Goal: Communication & Community: Answer question/provide support

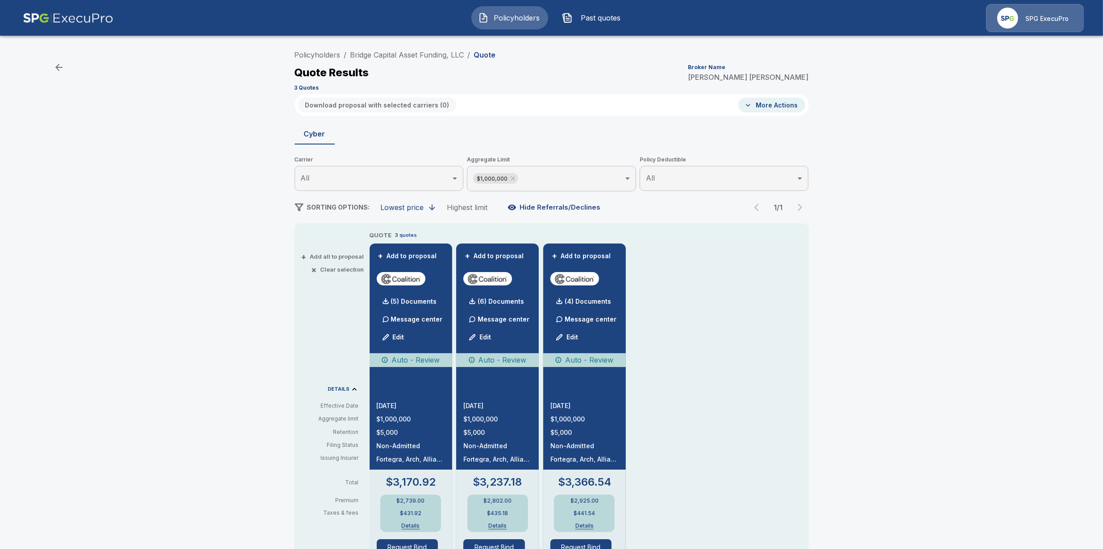
click at [498, 21] on span "Policyholders" at bounding box center [516, 17] width 49 height 11
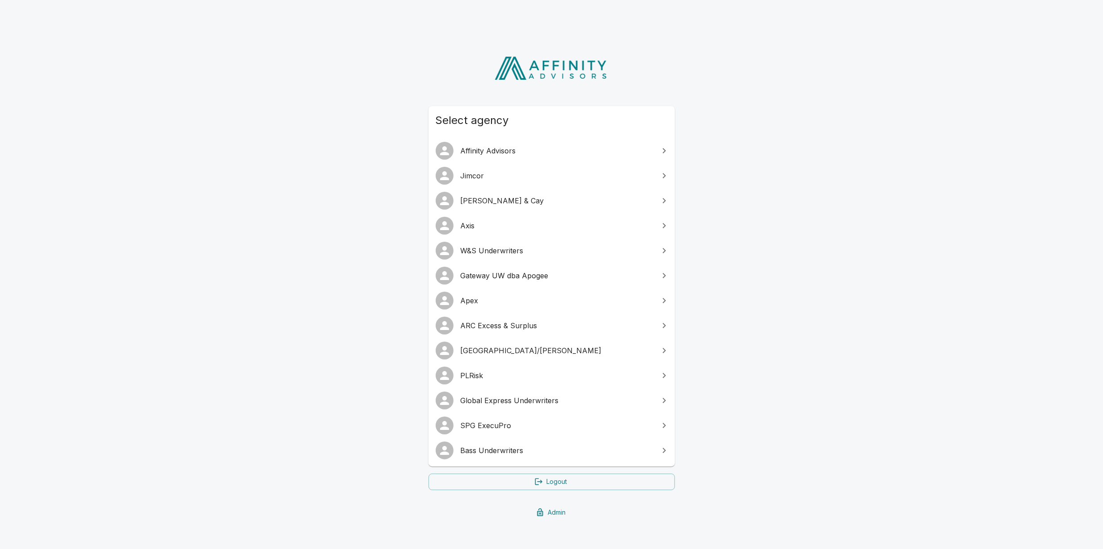
click at [494, 275] on span "Gateway UW dba Apogee" at bounding box center [557, 275] width 193 height 11
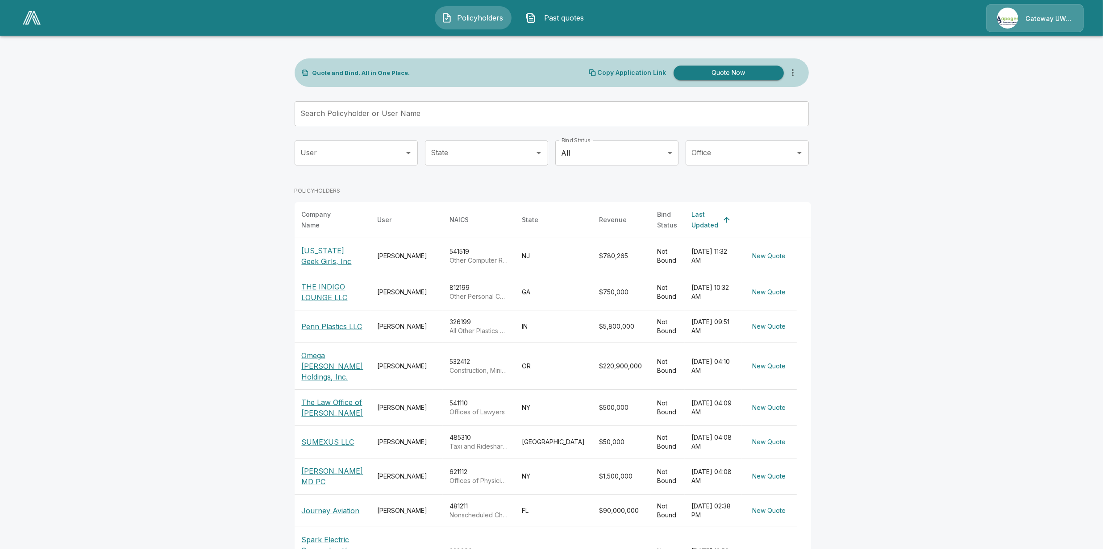
click at [1035, 16] on p "Gateway UW dba Apogee" at bounding box center [1048, 18] width 47 height 9
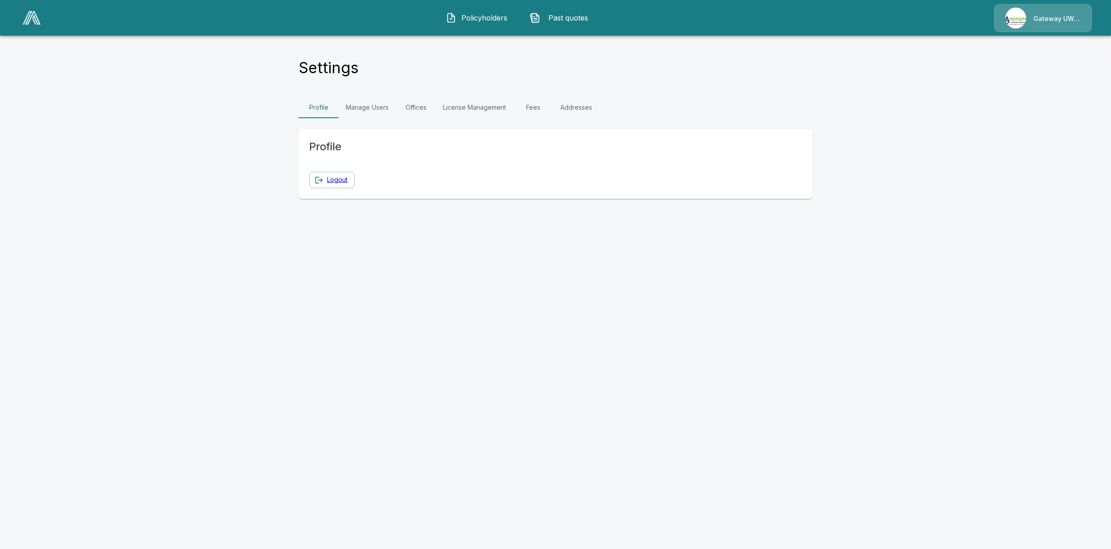
click at [370, 106] on link "Manage Users" at bounding box center [367, 107] width 57 height 21
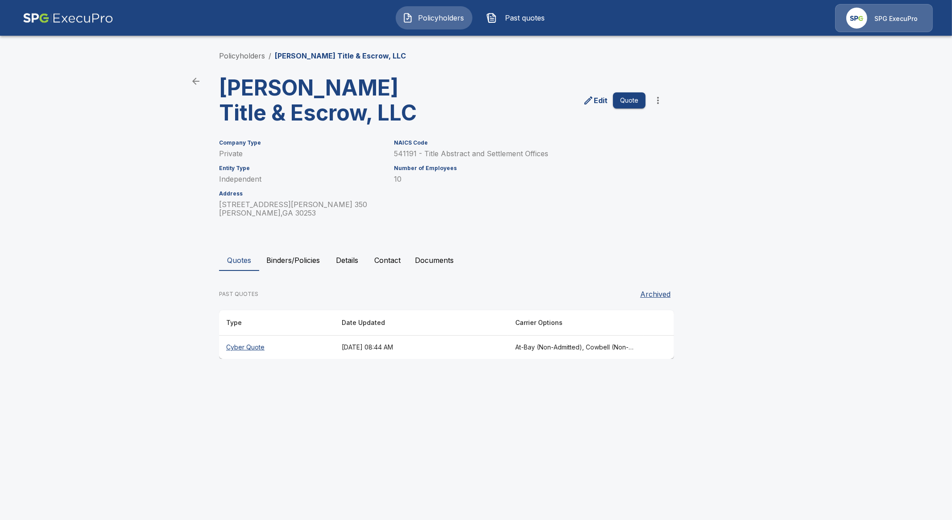
click at [251, 349] on th "Cyber Quote" at bounding box center [277, 348] width 116 height 24
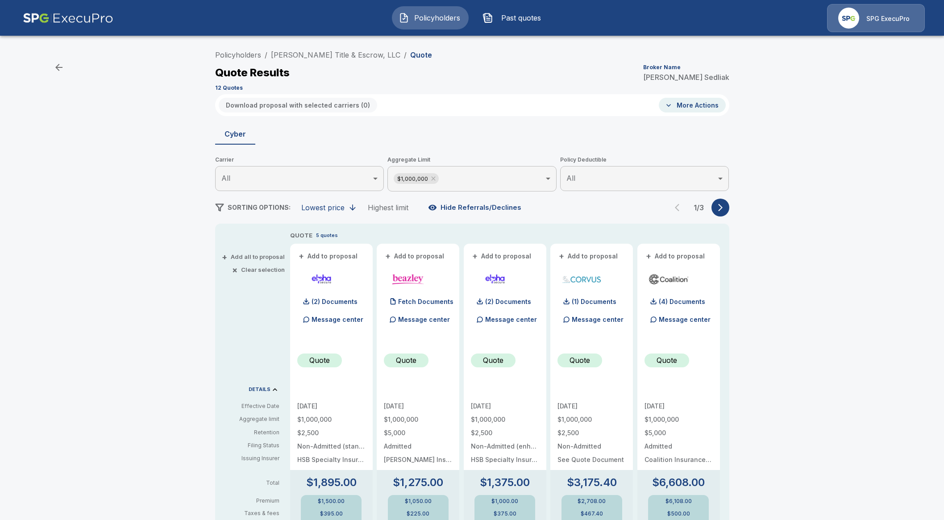
click at [443, 19] on span "Policyholders" at bounding box center [437, 17] width 49 height 11
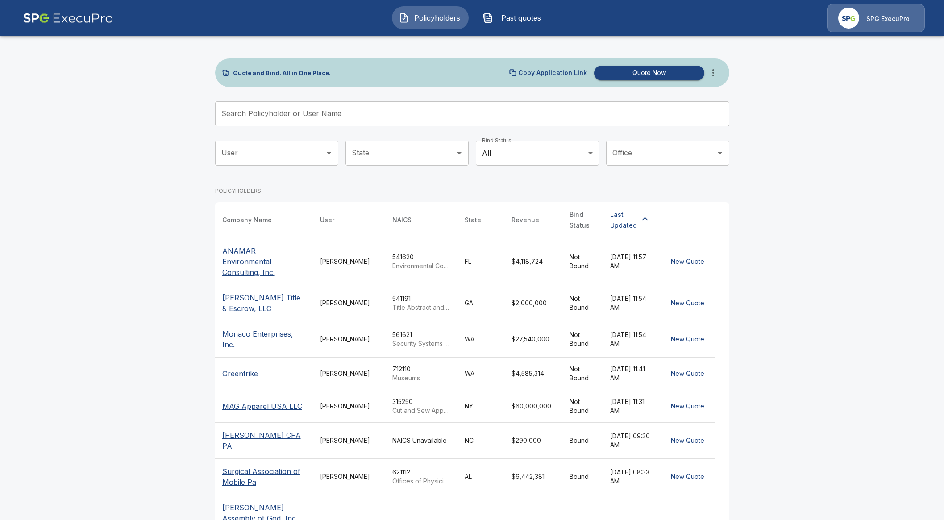
click at [335, 108] on input "Search Policyholder or User Name" at bounding box center [467, 113] width 504 height 25
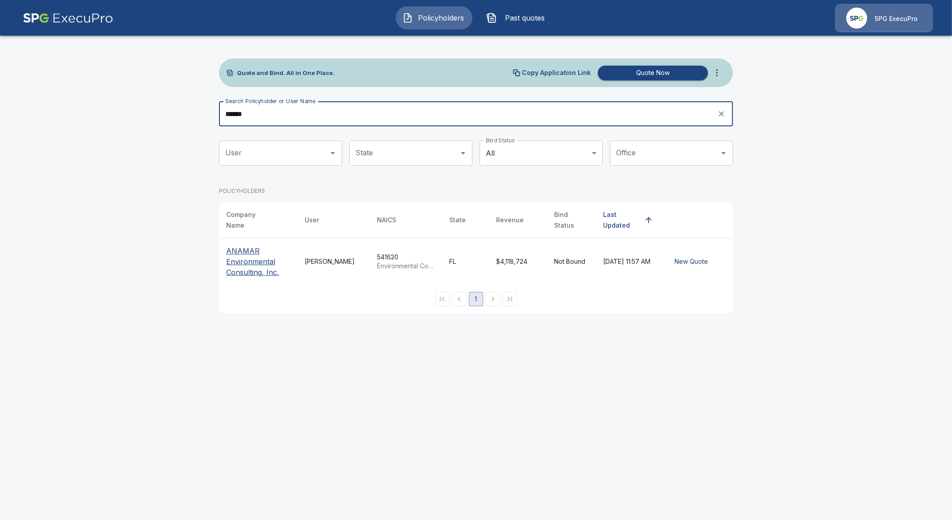
type input "******"
click at [245, 265] on p "ANAMAR Environmental Consulting, Inc." at bounding box center [258, 261] width 64 height 32
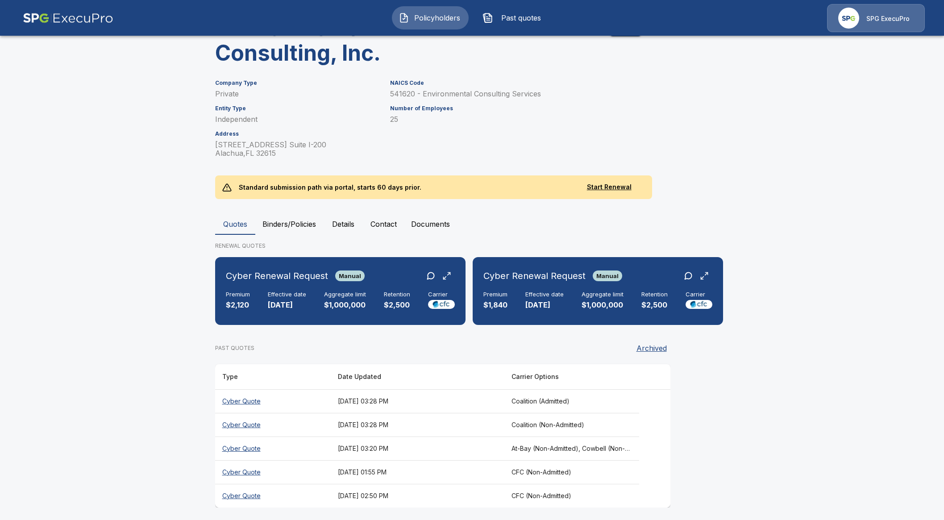
scroll to position [88, 0]
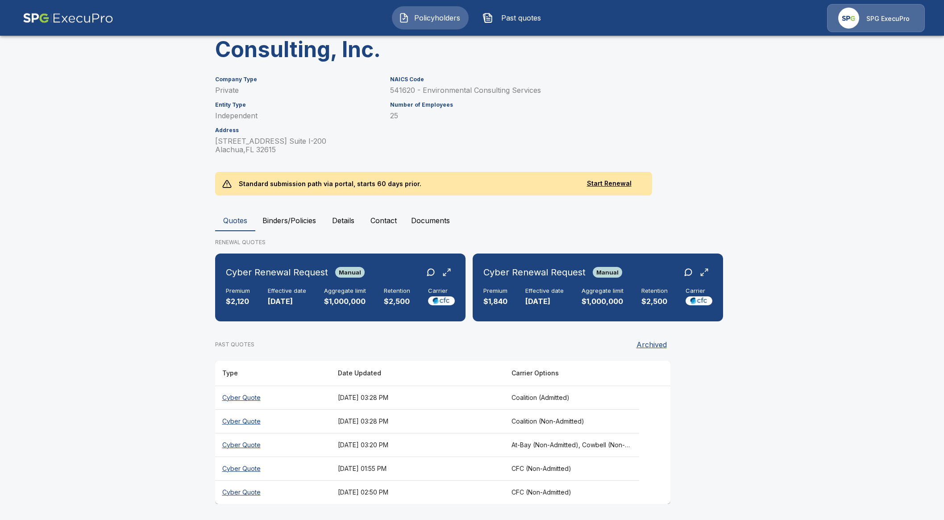
click at [294, 224] on button "Binders/Policies" at bounding box center [289, 220] width 68 height 21
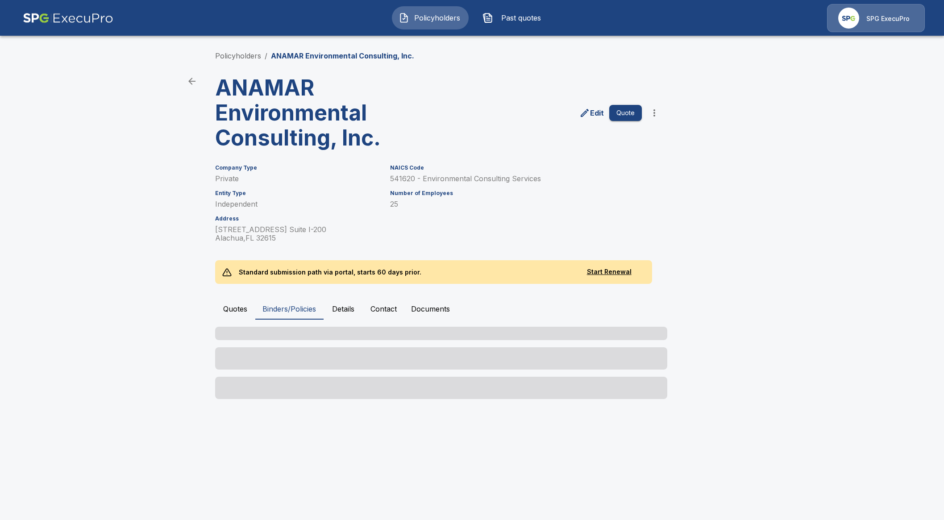
scroll to position [0, 0]
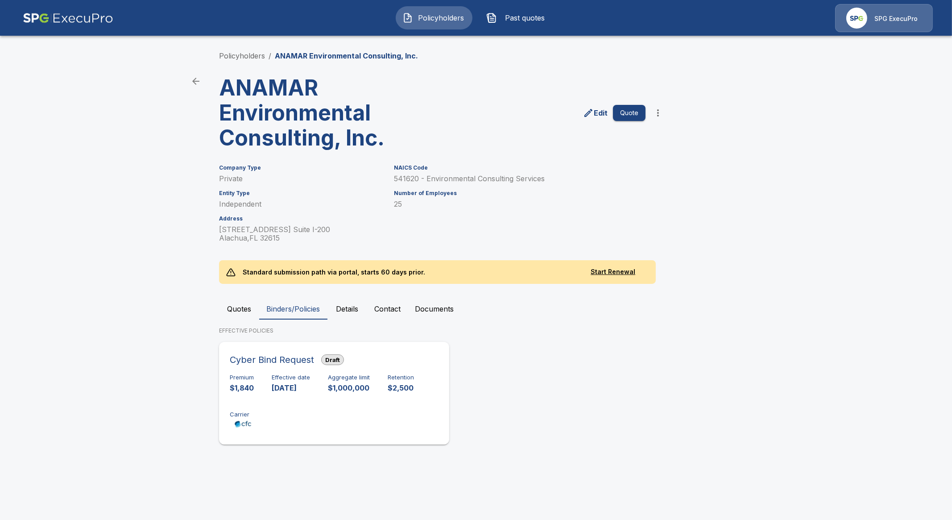
click at [300, 401] on div "Premium $1,840 Effective date 10/18/2025 Aggregate limit $1,000,000 Retention $…" at bounding box center [334, 402] width 209 height 56
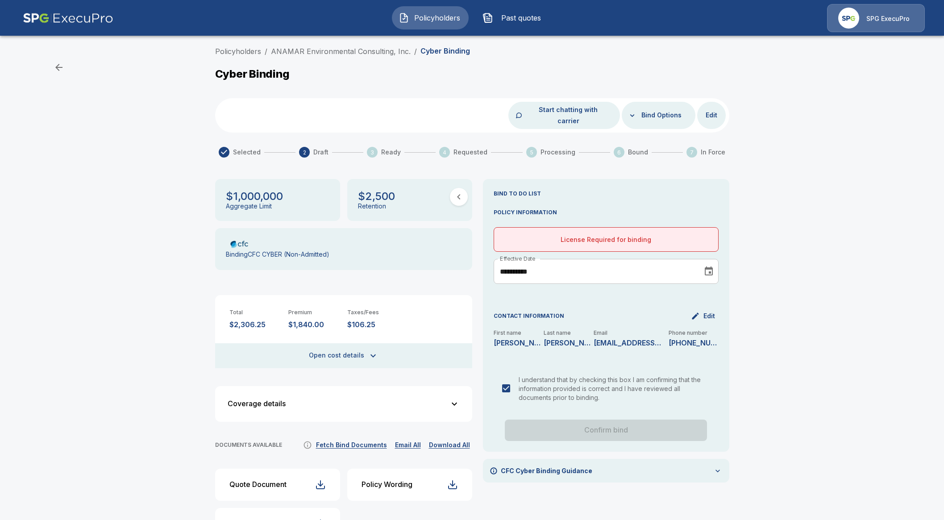
click at [586, 235] on p "License Required for binding" at bounding box center [606, 239] width 210 height 9
click at [614, 235] on div "License Required for binding" at bounding box center [606, 239] width 225 height 25
click at [629, 235] on p "License Required for binding" at bounding box center [606, 239] width 210 height 9
click at [317, 57] on div "Policyholders / ANAMAR Environmental Consulting, Inc. / Cyber Binding" at bounding box center [472, 53] width 514 height 14
click at [321, 50] on link "ANAMAR Environmental Consulting, Inc." at bounding box center [341, 51] width 140 height 9
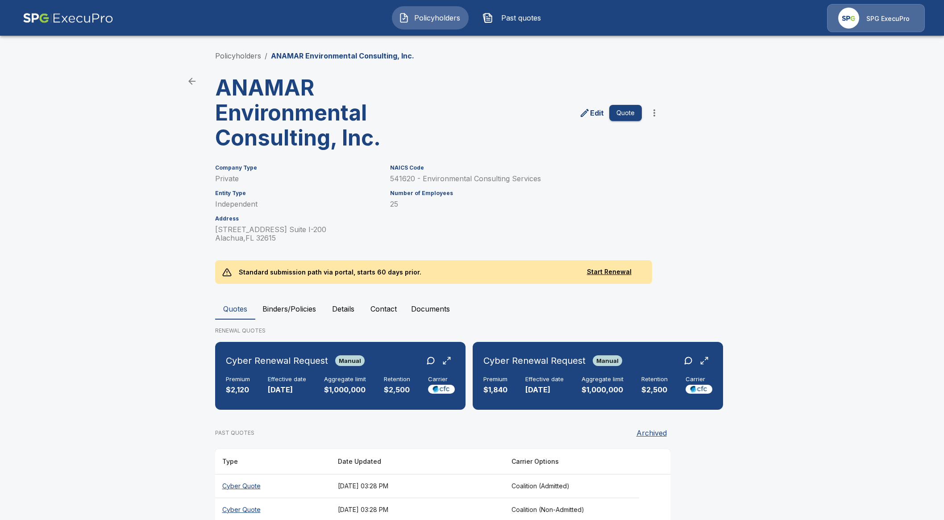
click at [877, 21] on p "SPG ExecuPro" at bounding box center [887, 18] width 43 height 9
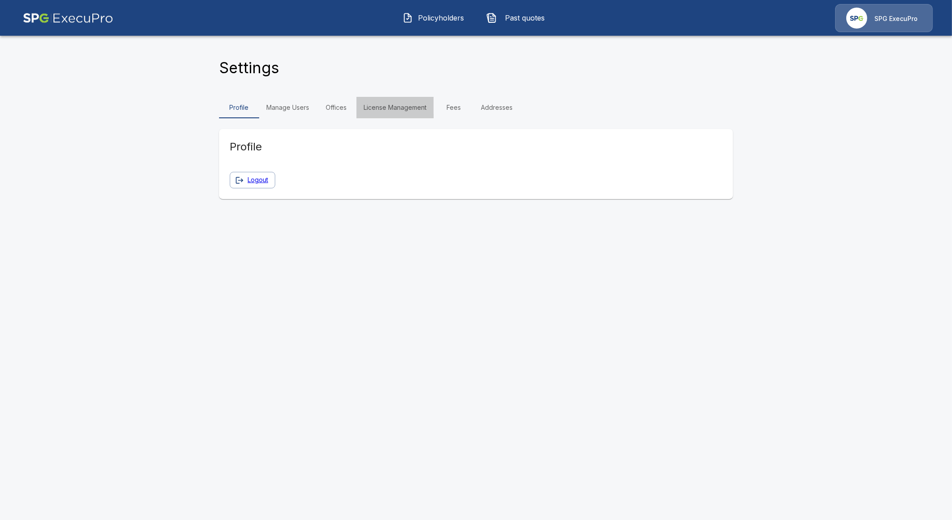
click at [386, 112] on link "License Management" at bounding box center [395, 107] width 77 height 21
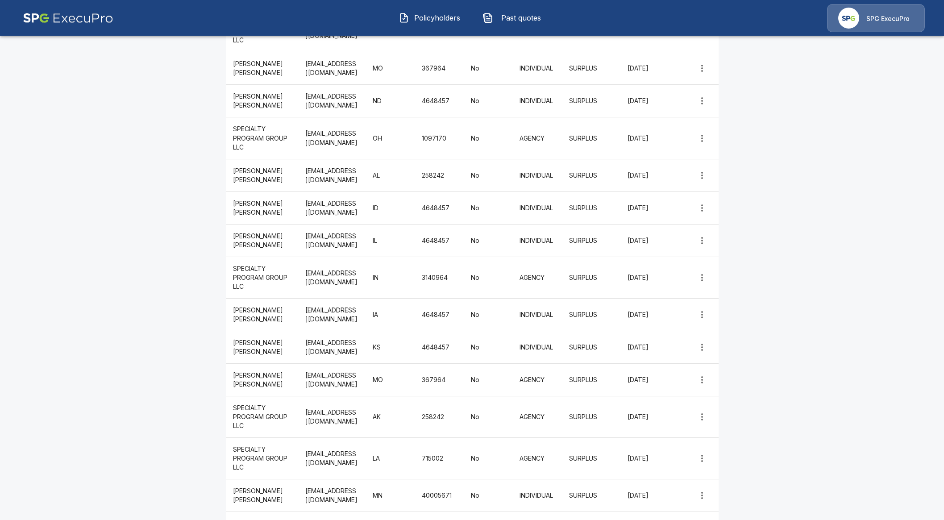
scroll to position [390, 0]
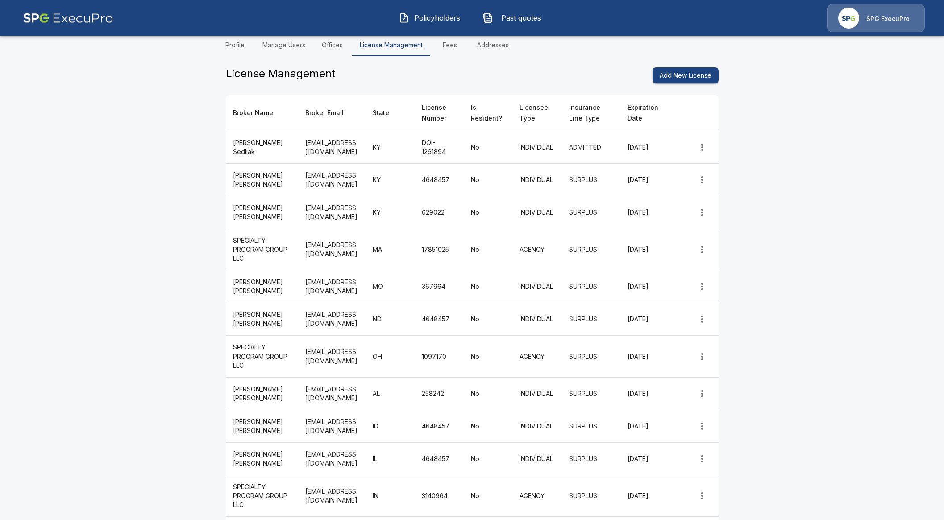
scroll to position [0, 0]
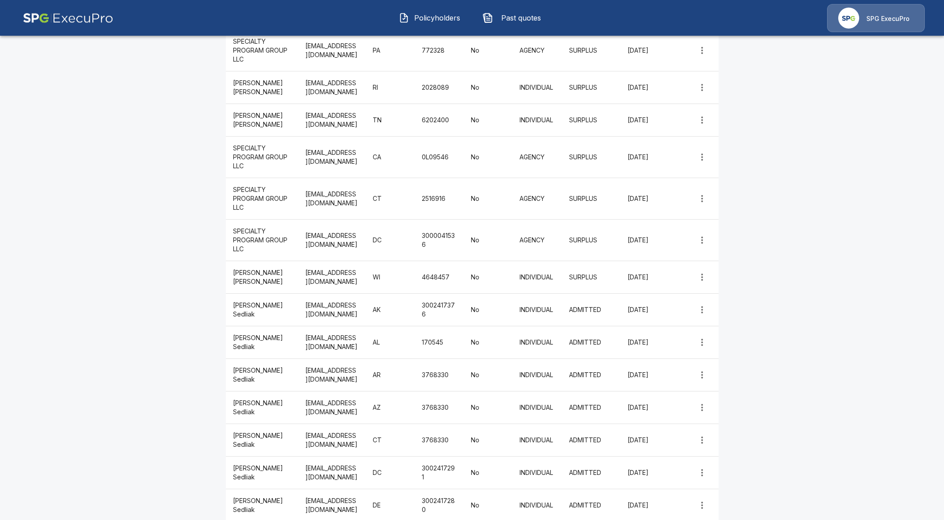
scroll to position [1394, 0]
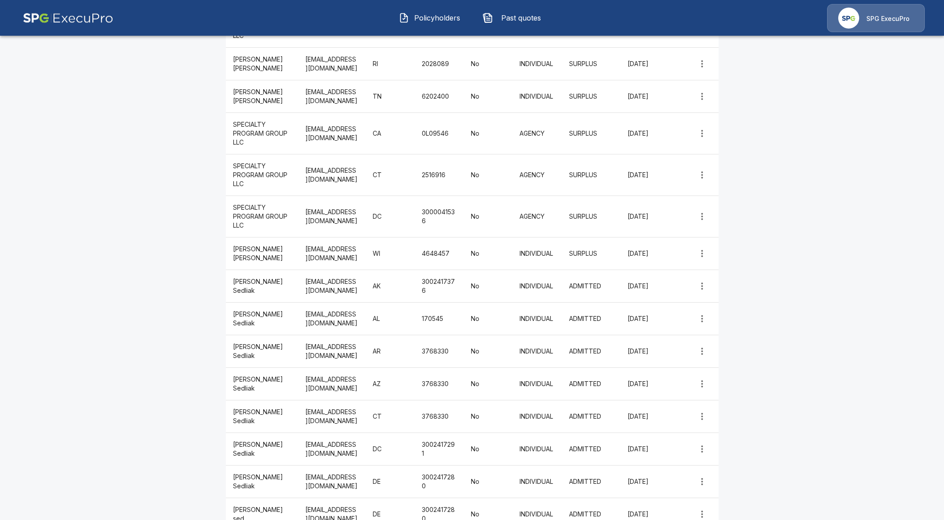
click at [883, 280] on main "Settings Profile Manage Users Offices License Management Fees Addresses License…" at bounding box center [472, 179] width 944 height 3146
click at [418, 20] on span "Policyholders" at bounding box center [437, 17] width 49 height 11
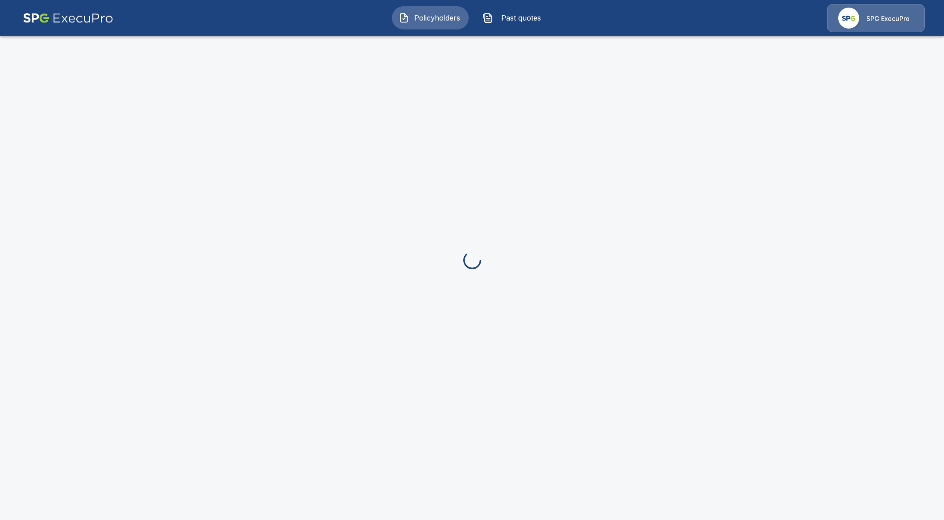
scroll to position [180, 0]
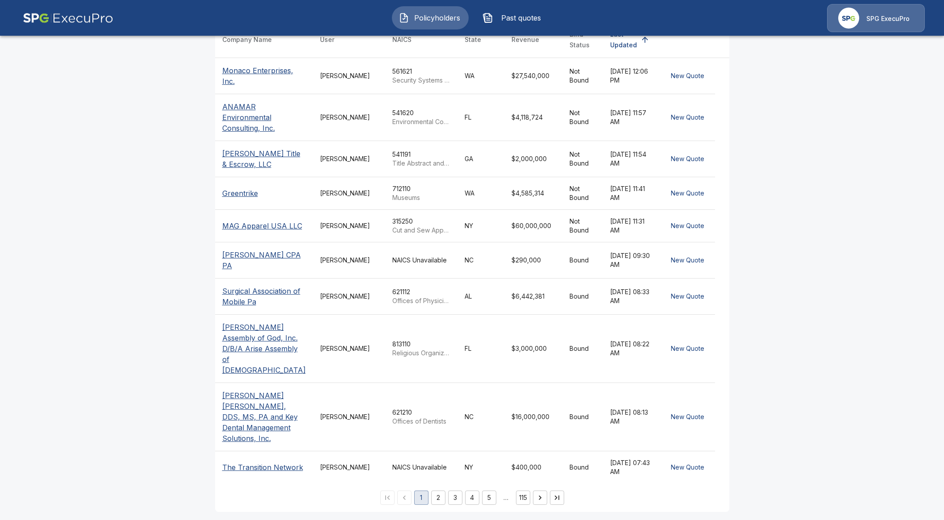
click at [423, 21] on span "Policyholders" at bounding box center [437, 17] width 49 height 11
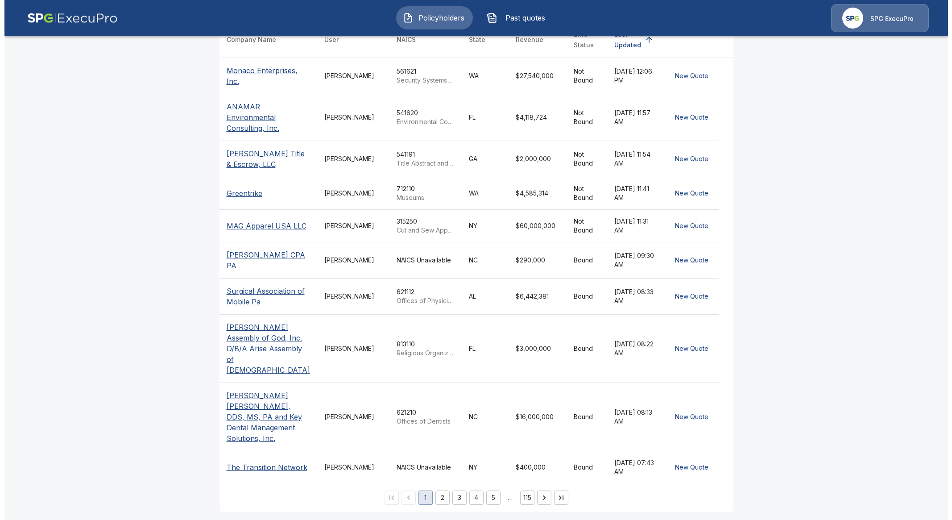
scroll to position [0, 0]
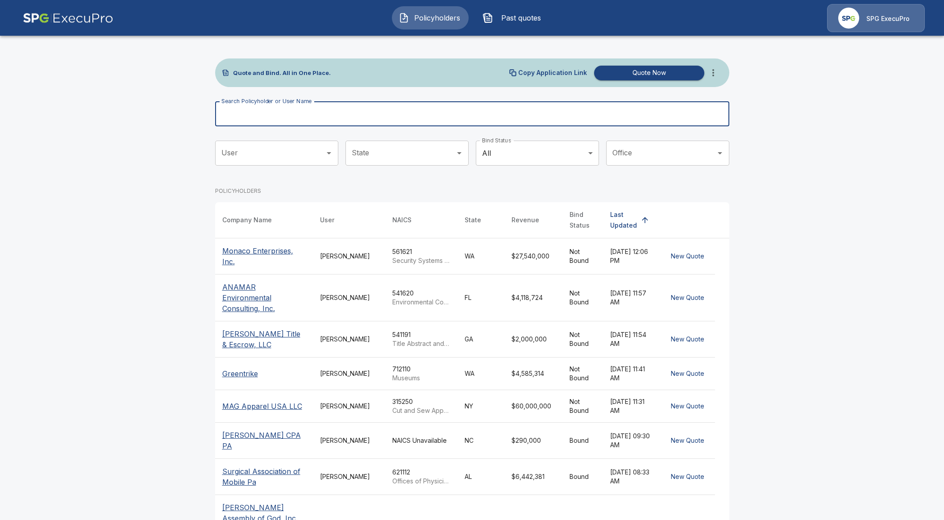
click at [384, 112] on input "Search Policyholder or User Name" at bounding box center [467, 113] width 504 height 25
click at [122, 237] on main "Quote and Bind. All in One Place. Copy Application Link Quote Now Search Policy…" at bounding box center [472, 351] width 944 height 703
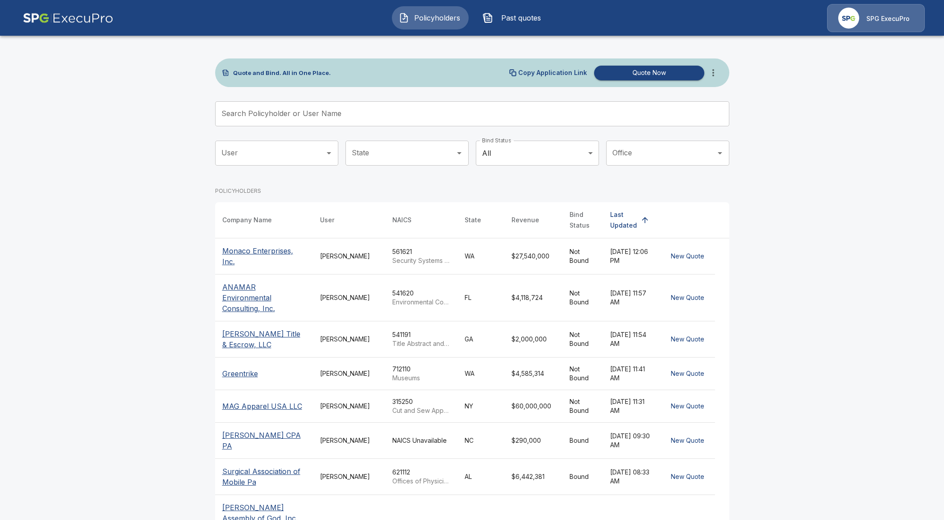
click at [301, 105] on div "Search Policyholder or User Name Search Policyholder or User Name" at bounding box center [472, 113] width 514 height 25
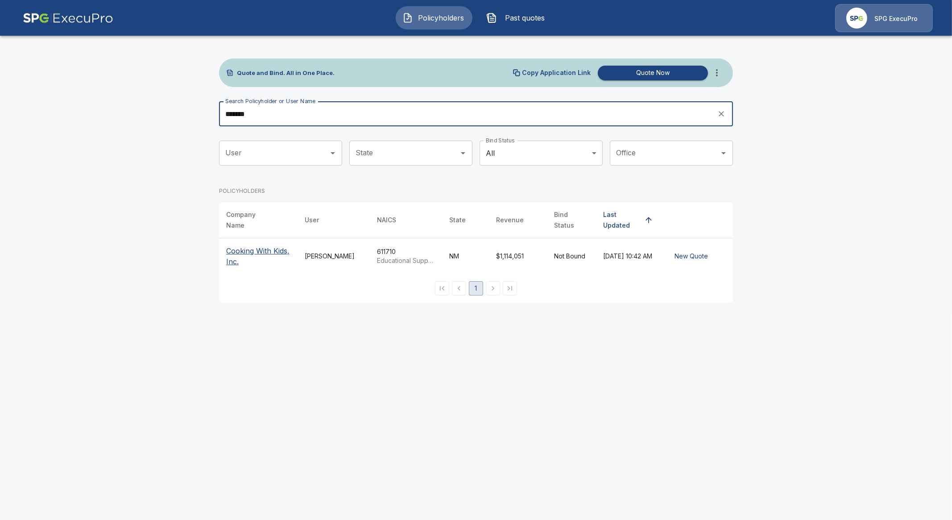
type input "*******"
click at [257, 250] on p "Cooking With Kids, Inc." at bounding box center [258, 255] width 64 height 21
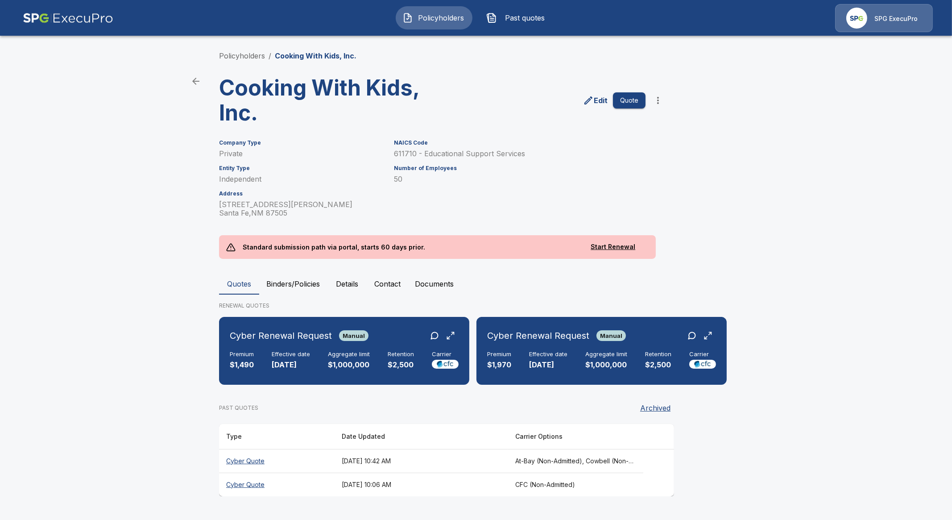
click at [272, 286] on button "Binders/Policies" at bounding box center [293, 283] width 68 height 21
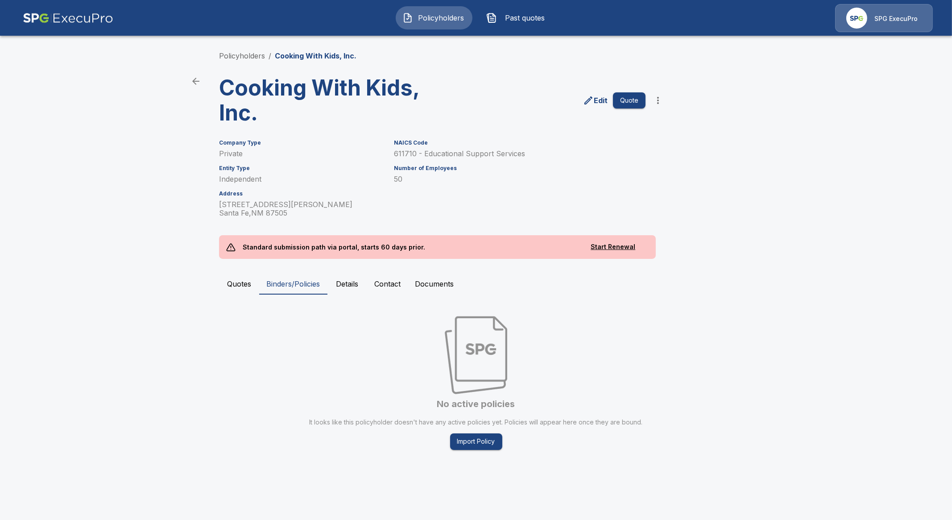
click at [243, 284] on button "Quotes" at bounding box center [239, 283] width 40 height 21
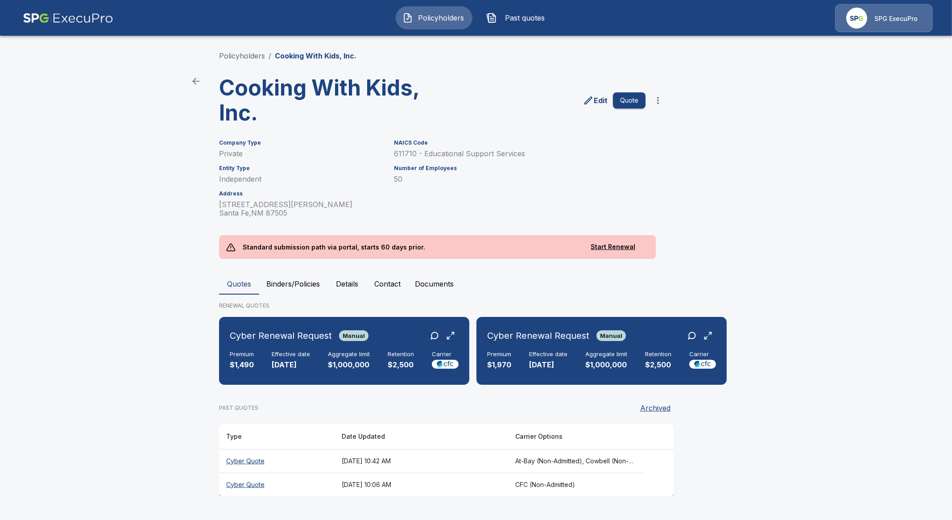
click at [239, 485] on th "Cyber Quote" at bounding box center [277, 485] width 116 height 24
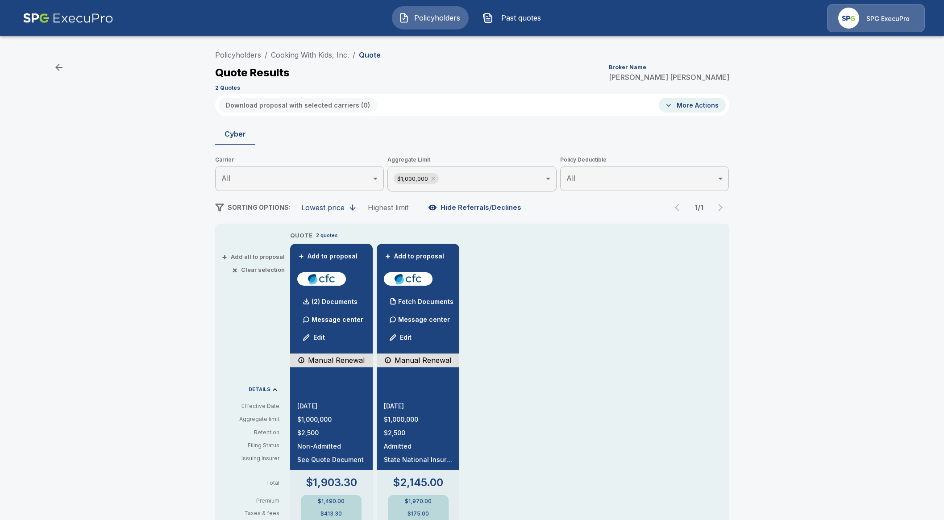
click at [411, 324] on p "Message center" at bounding box center [424, 319] width 52 height 9
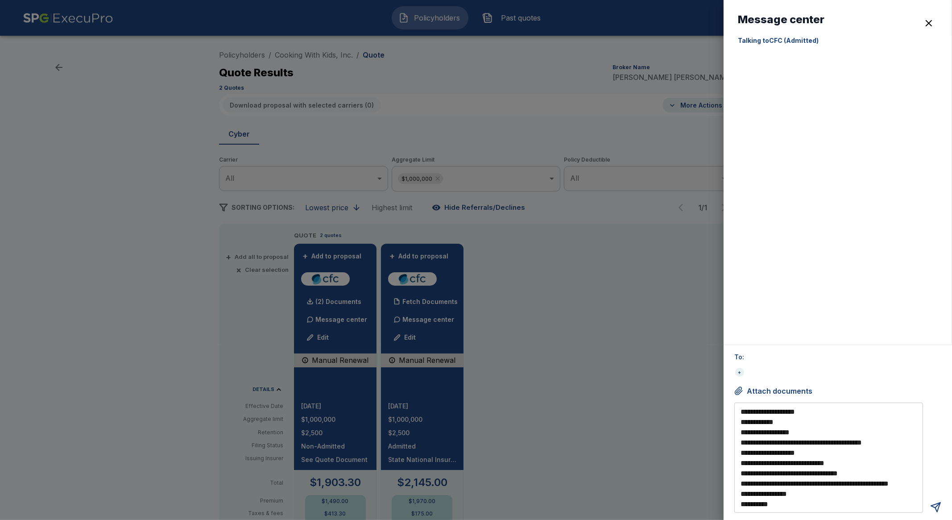
click at [357, 326] on div at bounding box center [476, 260] width 952 height 520
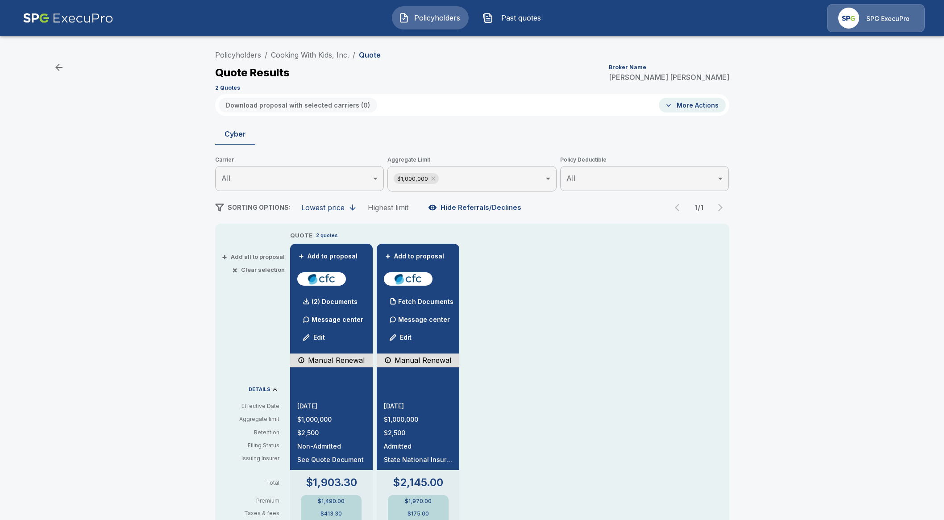
click at [351, 318] on p "Message center" at bounding box center [338, 319] width 52 height 9
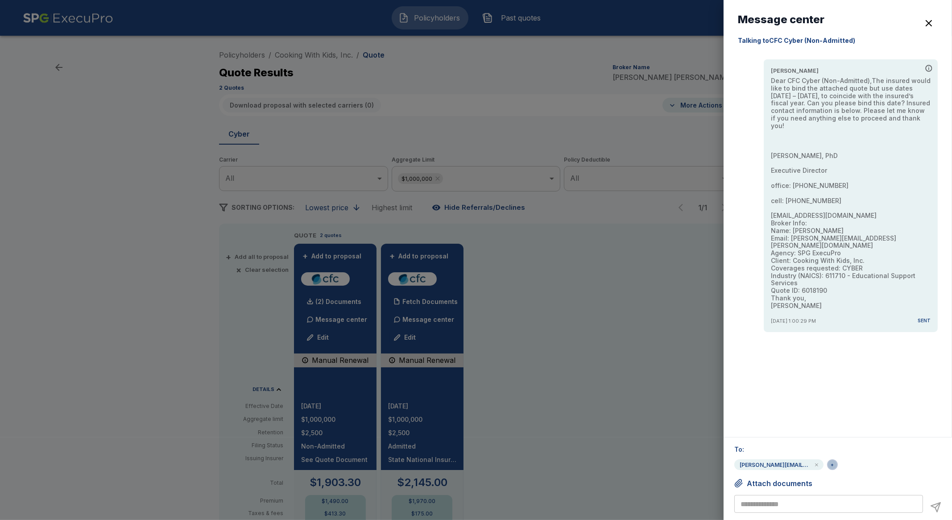
click at [832, 463] on div "+" at bounding box center [832, 464] width 9 height 9
click at [823, 476] on div "To: [PERSON_NAME][EMAIL_ADDRESS][PERSON_NAME][DOMAIN_NAME] + Attach documents *…" at bounding box center [838, 478] width 228 height 83
drag, startPoint x: 525, startPoint y: 402, endPoint x: 490, endPoint y: 397, distance: 35.6
click at [524, 402] on div at bounding box center [476, 260] width 952 height 520
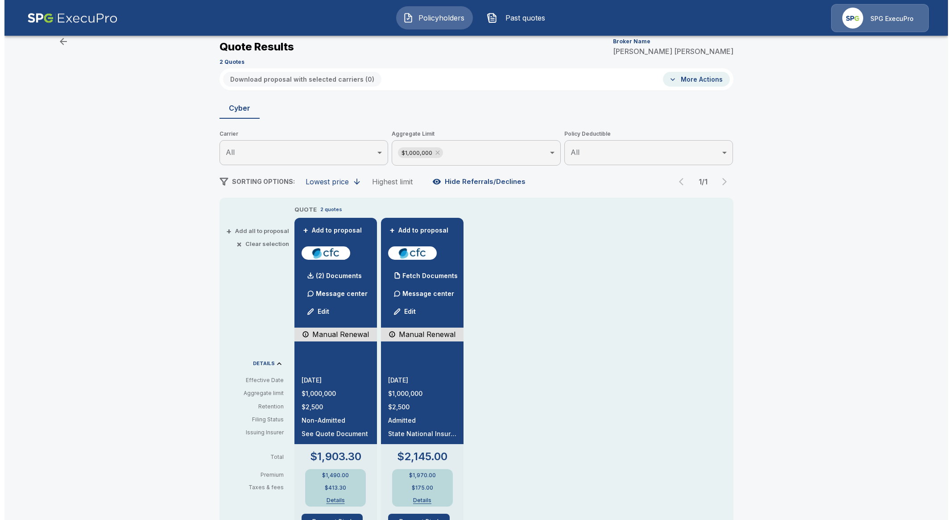
scroll to position [55, 0]
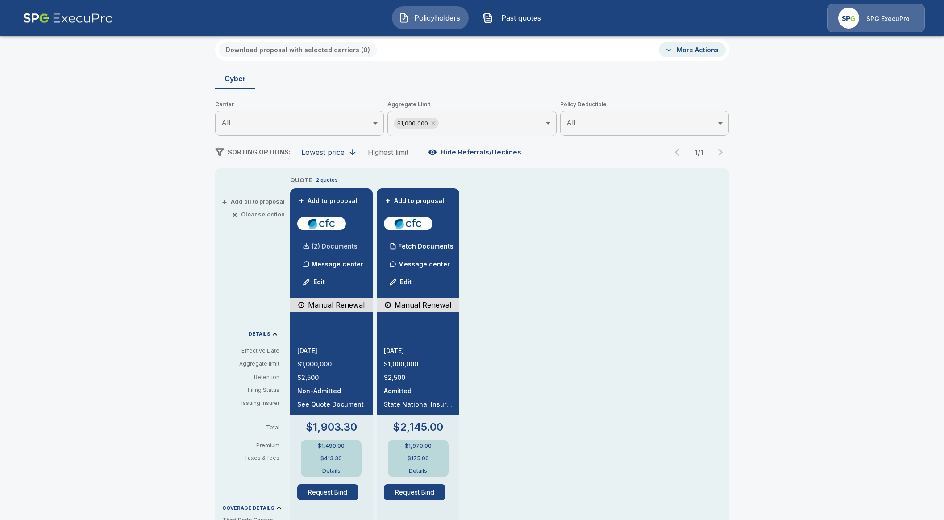
click at [326, 246] on p "(2) Documents" at bounding box center [335, 246] width 46 height 6
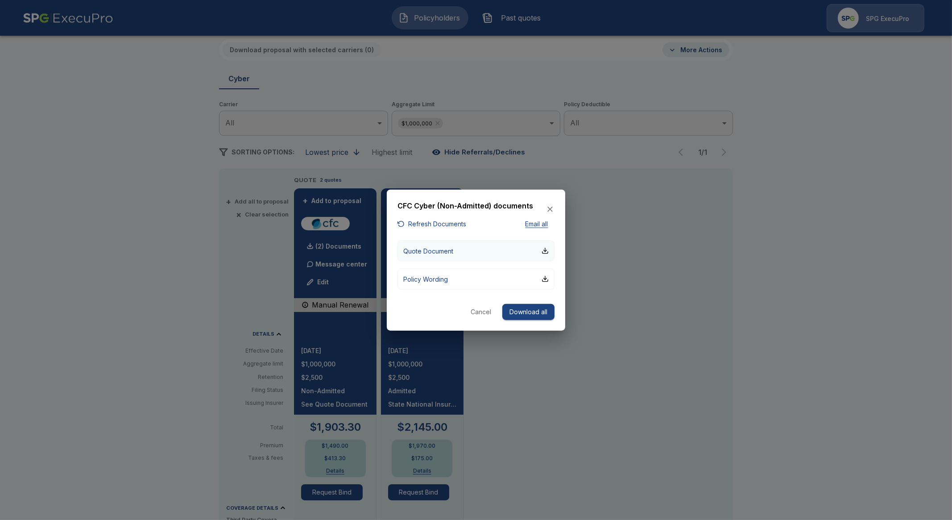
click at [478, 254] on button "Quote Document" at bounding box center [476, 250] width 157 height 21
drag, startPoint x: 639, startPoint y: 345, endPoint x: 631, endPoint y: 345, distance: 8.0
click at [638, 345] on div at bounding box center [476, 260] width 952 height 520
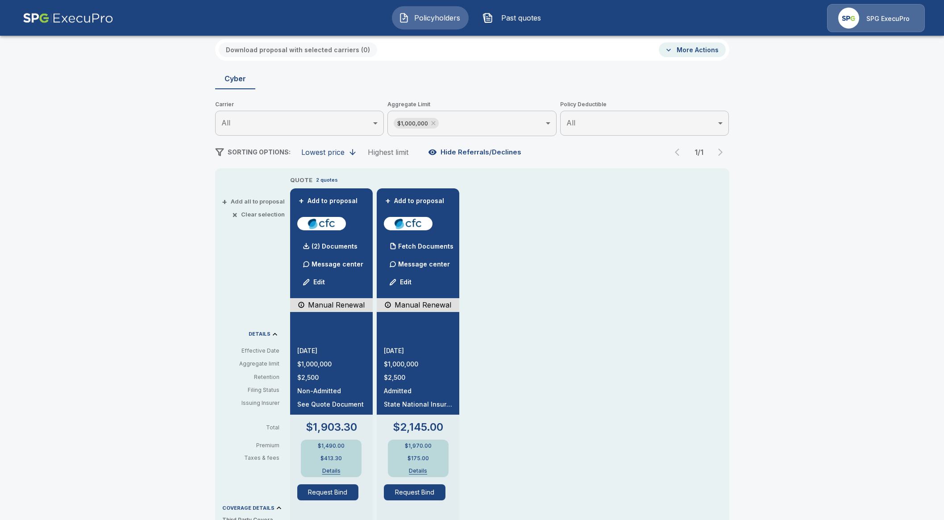
click at [329, 265] on p "Message center" at bounding box center [338, 263] width 52 height 9
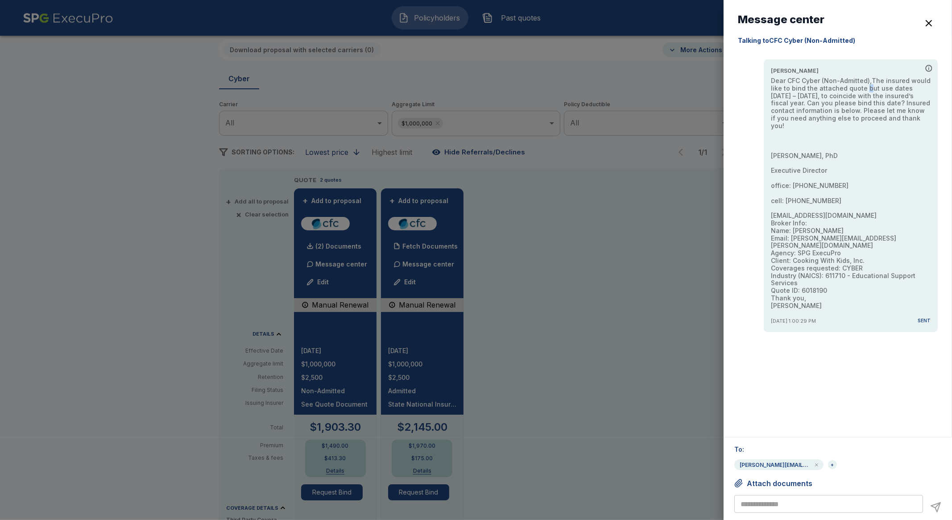
click at [864, 90] on p "Dear CFC Cyber (Non-Admitted),The insured would like to bind the attached quote…" at bounding box center [851, 193] width 160 height 233
drag, startPoint x: 864, startPoint y: 90, endPoint x: 928, endPoint y: 126, distance: 73.5
click at [928, 126] on p "Dear CFC Cyber (Non-Admitted),The insured would like to bind the attached quote…" at bounding box center [851, 193] width 160 height 233
copy p "but use dates [DATE] – [DATE], to coincide with the insured’s fiscal year. Can …"
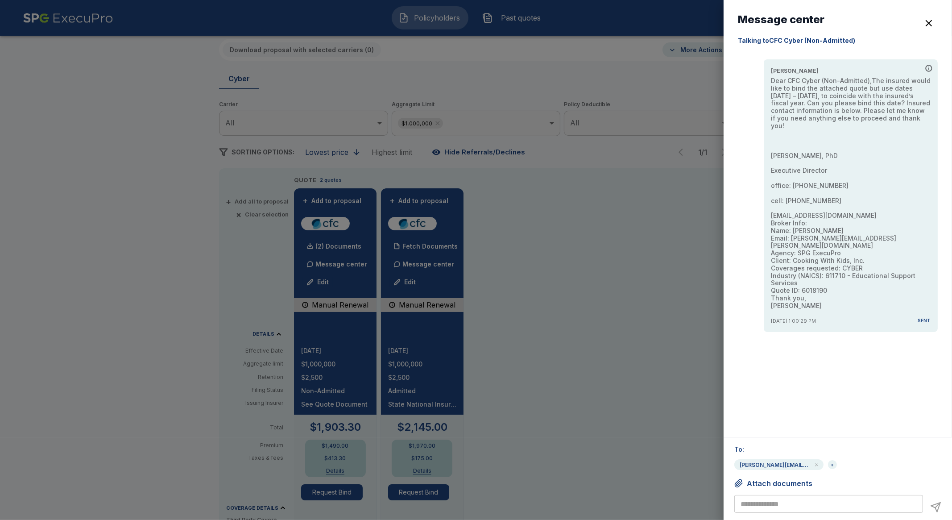
click at [774, 154] on p "Dear CFC Cyber (Non-Admitted),The insured would like to bind the attached quote…" at bounding box center [851, 193] width 160 height 233
drag, startPoint x: 773, startPoint y: 154, endPoint x: 846, endPoint y: 205, distance: 89.4
click at [846, 205] on p "Dear CFC Cyber (Non-Admitted),The insured would like to bind the attached quote…" at bounding box center [851, 193] width 160 height 233
copy p "[PERSON_NAME], PhD Executive Director office: [PHONE_NUMBER] cell: [PHONE_NUMBE…"
drag, startPoint x: 878, startPoint y: 213, endPoint x: 766, endPoint y: 213, distance: 112.0
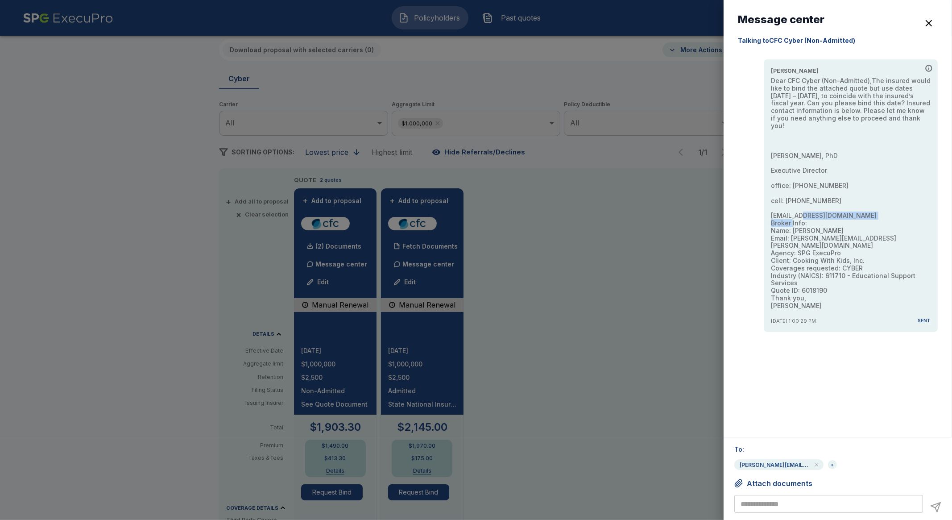
click at [766, 213] on div "[PERSON_NAME] Dear CFC Cyber (Non-Admitted),The insured would like to bind the …" at bounding box center [851, 195] width 174 height 273
copy p "[EMAIL_ADDRESS][DOMAIN_NAME]"
click at [875, 212] on p "Dear CFC Cyber (Non-Admitted),The insured would like to bind the attached quote…" at bounding box center [851, 193] width 160 height 233
drag, startPoint x: 872, startPoint y: 215, endPoint x: 772, endPoint y: 159, distance: 114.7
click at [772, 159] on p "Dear CFC Cyber (Non-Admitted),The insured would like to bind the attached quote…" at bounding box center [851, 193] width 160 height 233
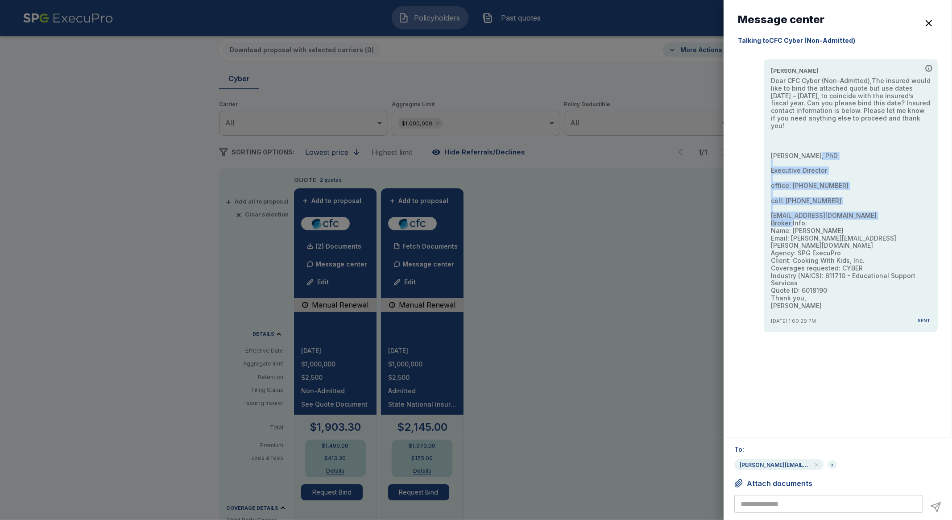
copy p "[PERSON_NAME], PhD Executive Director office: [PHONE_NUMBER] cell: [PHONE_NUMBE…"
click at [839, 211] on p "Dear CFC Cyber (Non-Admitted),The insured would like to bind the attached quote…" at bounding box center [851, 193] width 160 height 233
drag, startPoint x: 856, startPoint y: 212, endPoint x: 771, endPoint y: 217, distance: 84.9
click at [771, 217] on p "Dear CFC Cyber (Non-Admitted),The insured would like to bind the attached quote…" at bounding box center [851, 193] width 160 height 233
copy p "[EMAIL_ADDRESS][DOMAIN_NAME]"
